Goal: Submit feedback/report problem

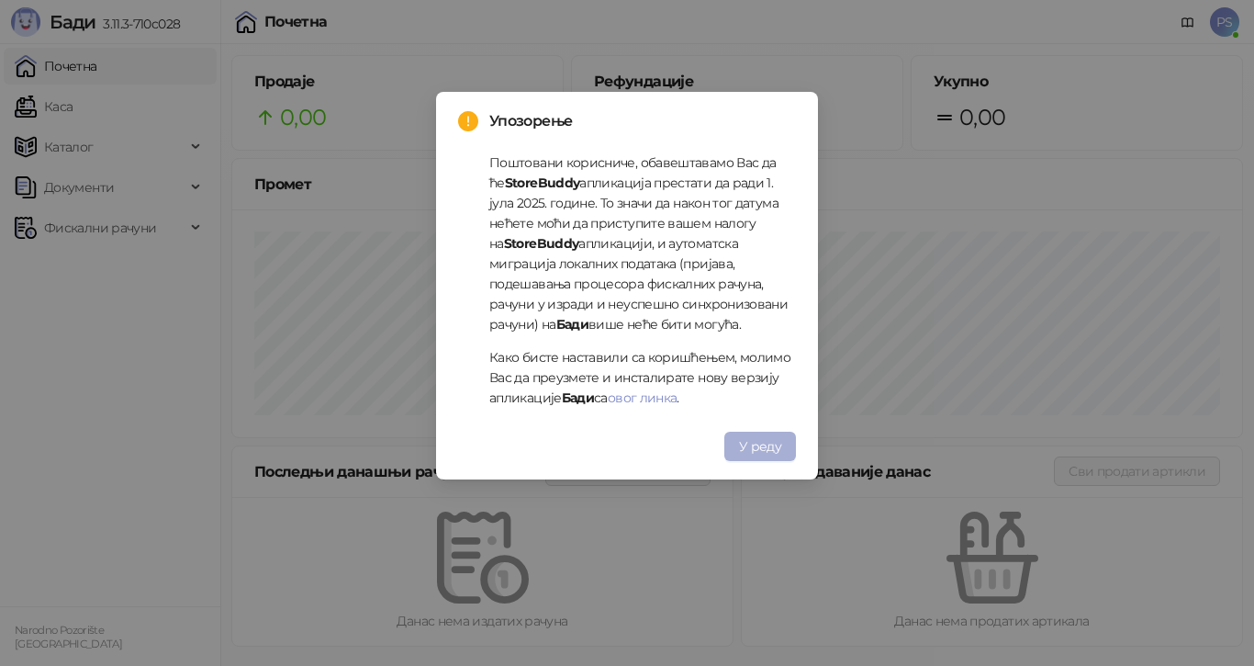
click at [787, 445] on button "У реду" at bounding box center [760, 445] width 72 height 29
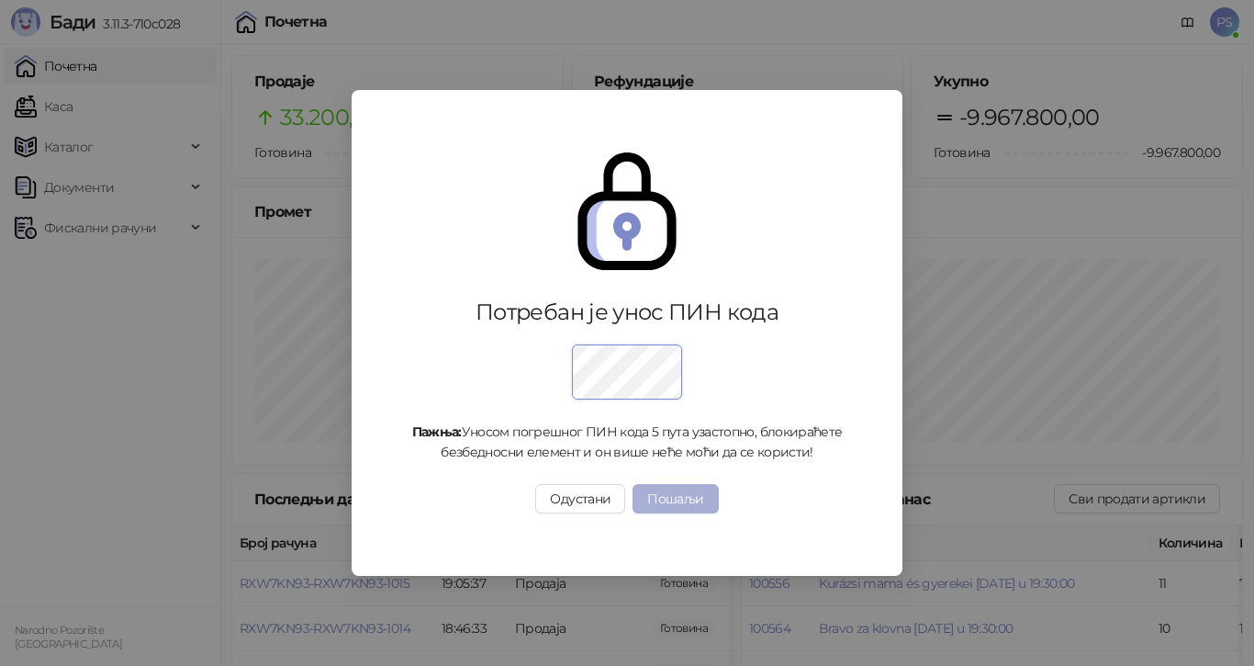
click at [687, 502] on button "Пошаљи" at bounding box center [675, 498] width 85 height 29
